Goal: Task Accomplishment & Management: Use online tool/utility

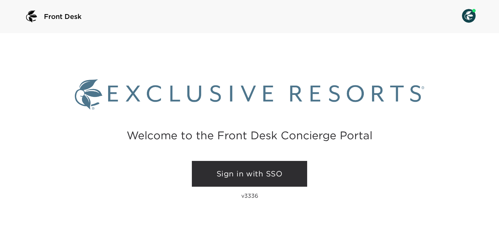
click at [245, 175] on link "Sign in with SSO" at bounding box center [249, 174] width 115 height 26
